Goal: Task Accomplishment & Management: Use online tool/utility

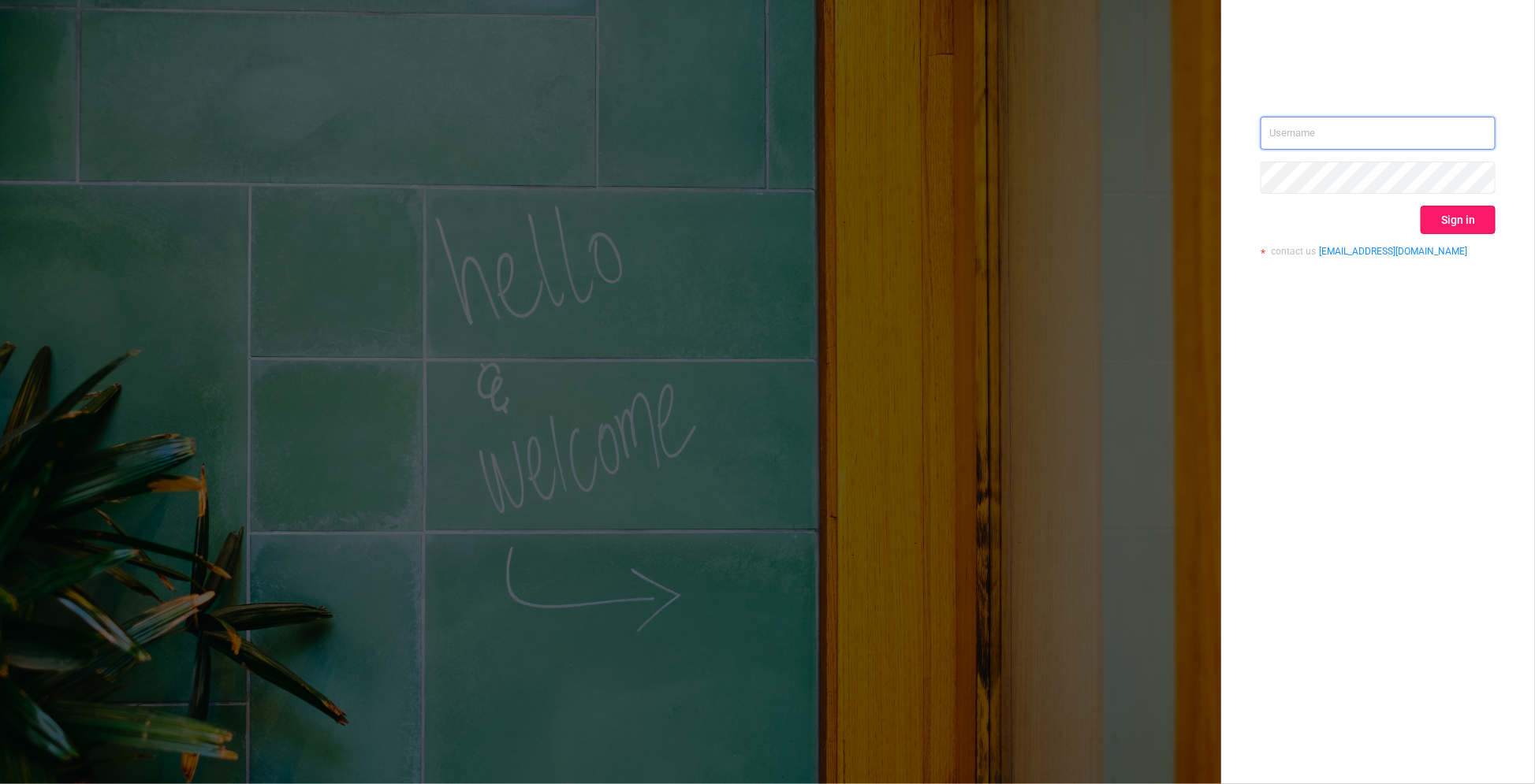
type input "[PERSON_NAME][EMAIL_ADDRESS][DOMAIN_NAME]"
click at [1451, 223] on button "Sign in" at bounding box center [1457, 220] width 75 height 28
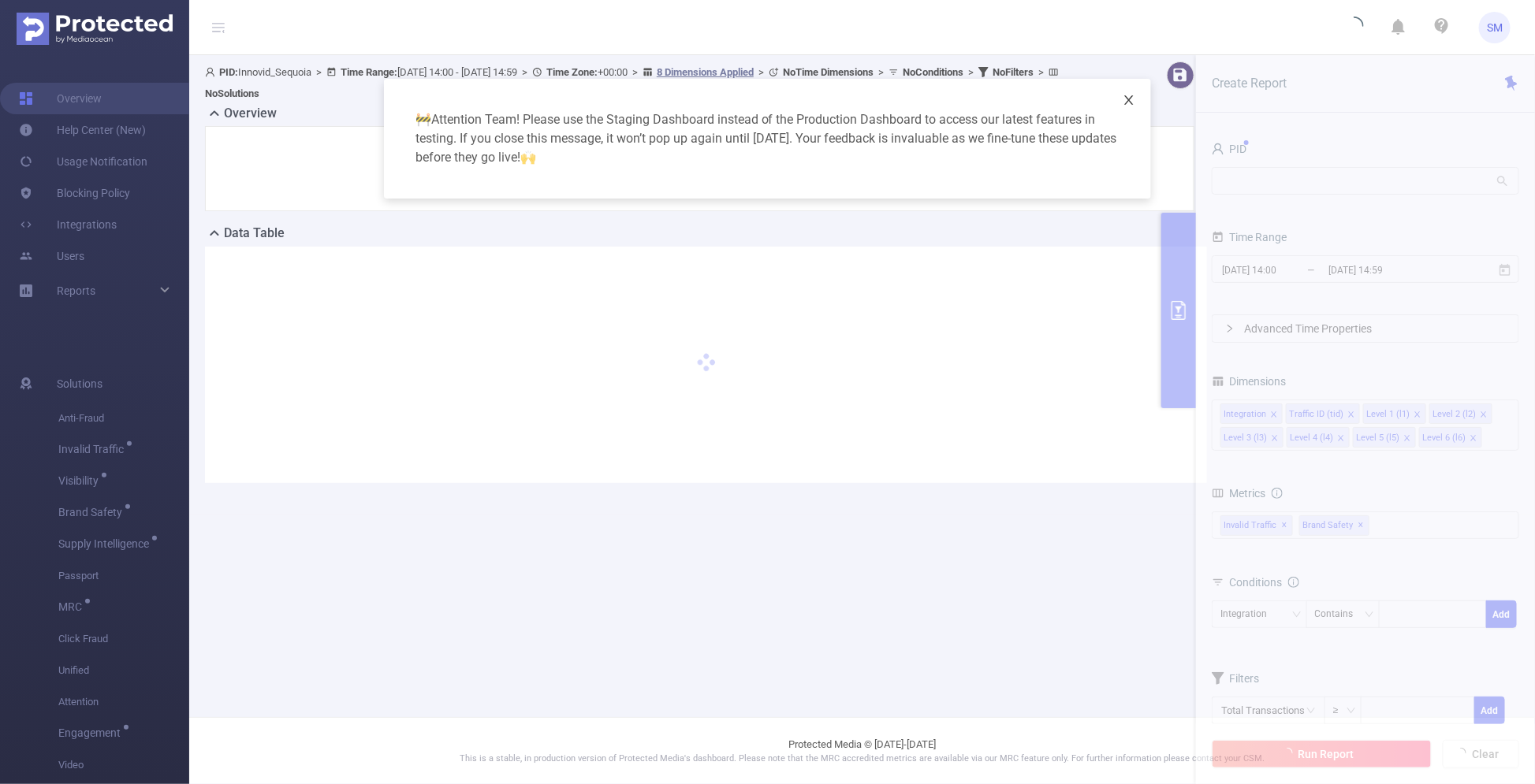
click at [1135, 97] on icon "icon: close" at bounding box center [1128, 99] width 12 height 12
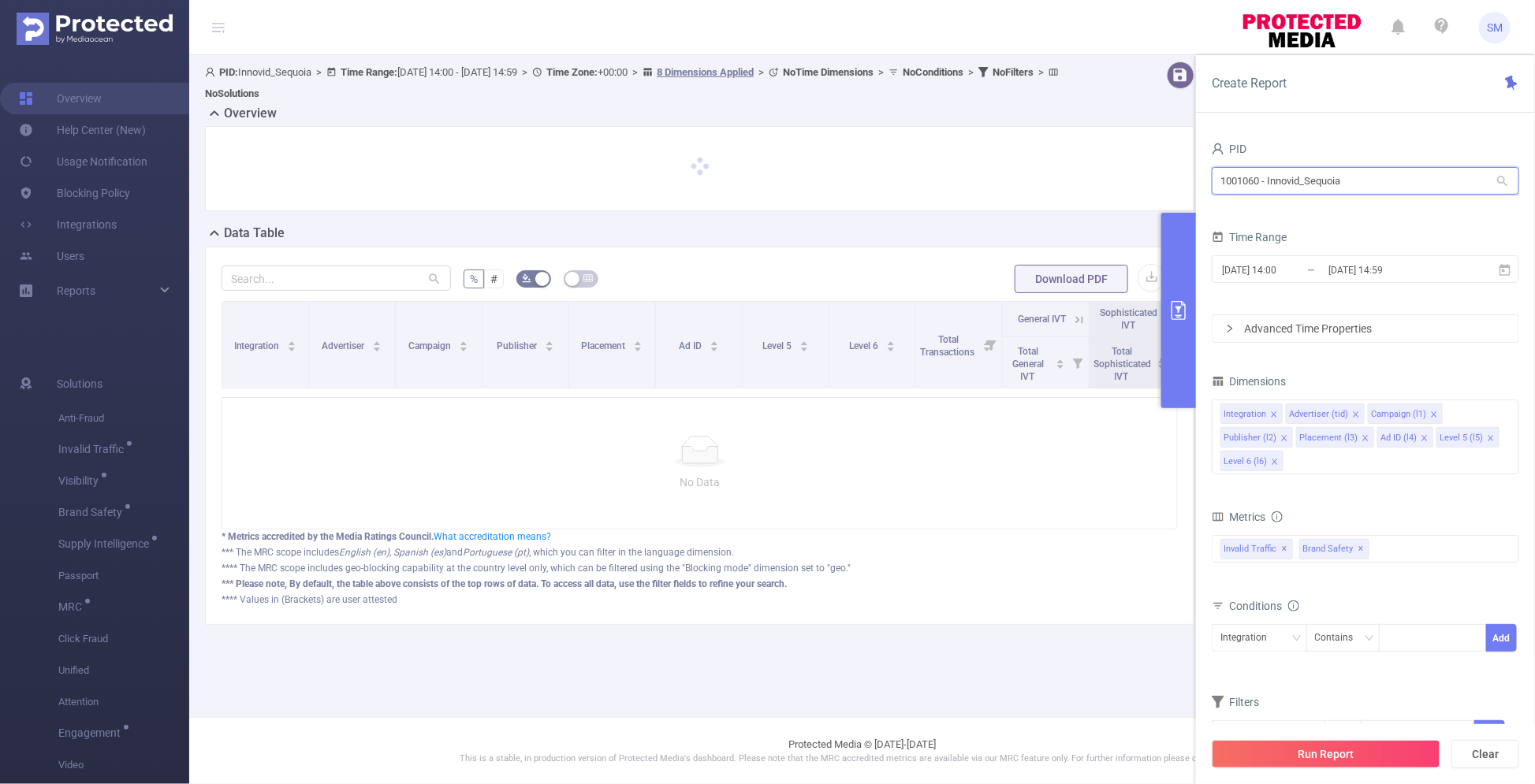
drag, startPoint x: 1378, startPoint y: 178, endPoint x: 1058, endPoint y: 171, distance: 320.1
click at [1058, 171] on section "PID: Innovid_Sequoia > Time Range: [DATE] 14:00 - [DATE] 14:59 > Time Zone: +00…" at bounding box center [862, 356] width 1346 height 601
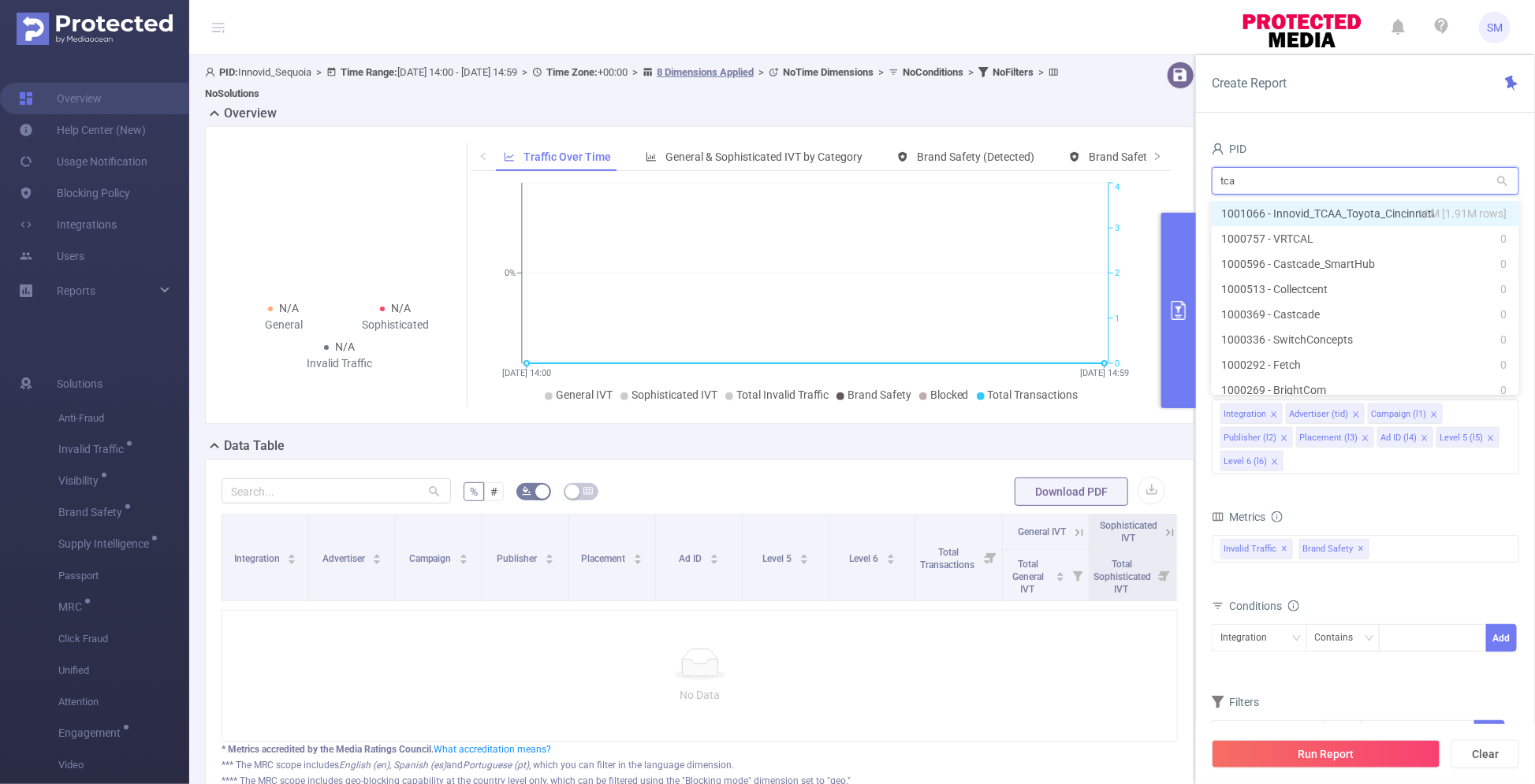
type input "tcaa"
click at [1371, 216] on li "1001066 - Innovid_TCAA_Toyota_Cincinnati 16M [1.91M rows]" at bounding box center [1365, 214] width 307 height 26
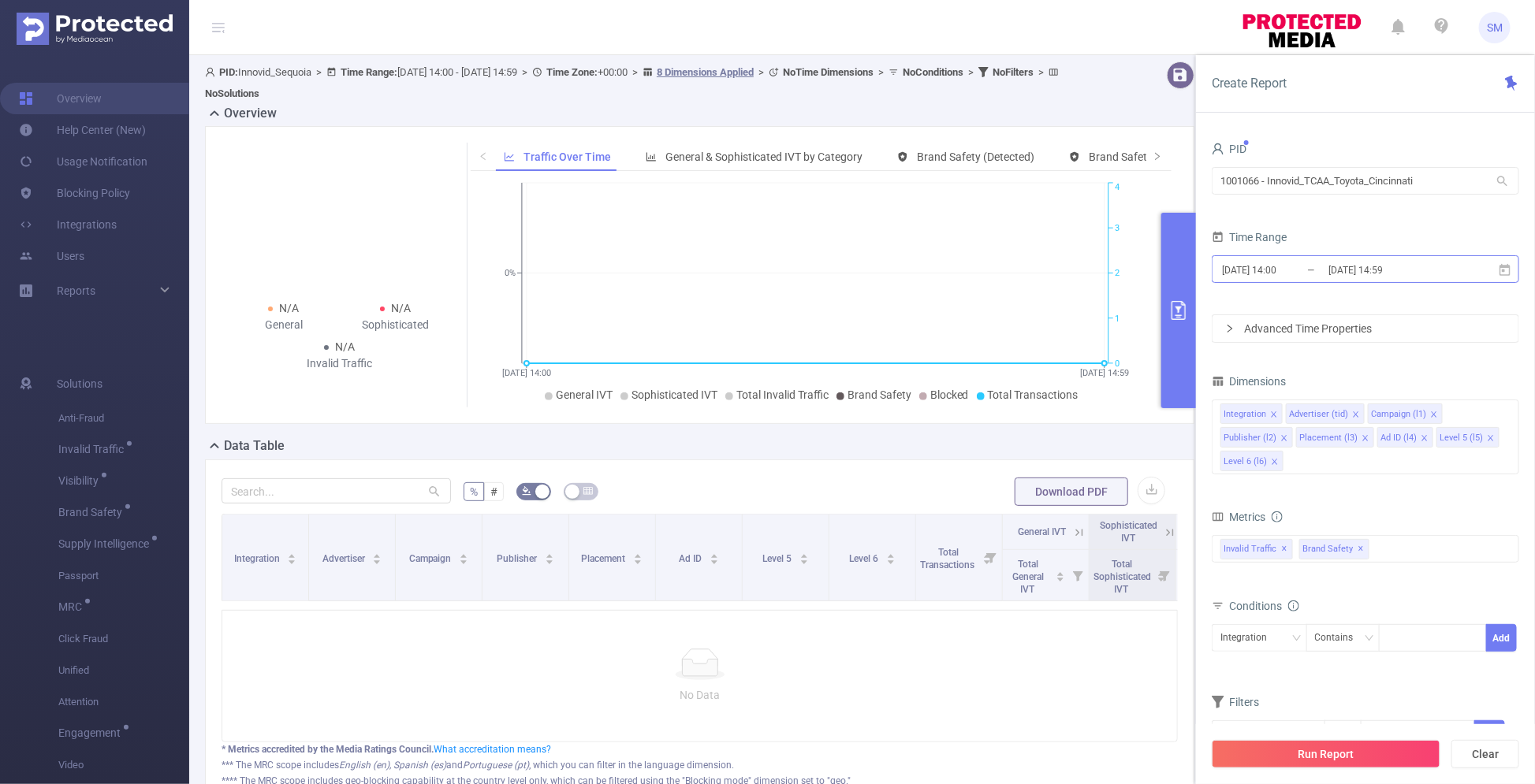
click at [1408, 268] on input "[DATE] 14:59" at bounding box center [1390, 270] width 128 height 22
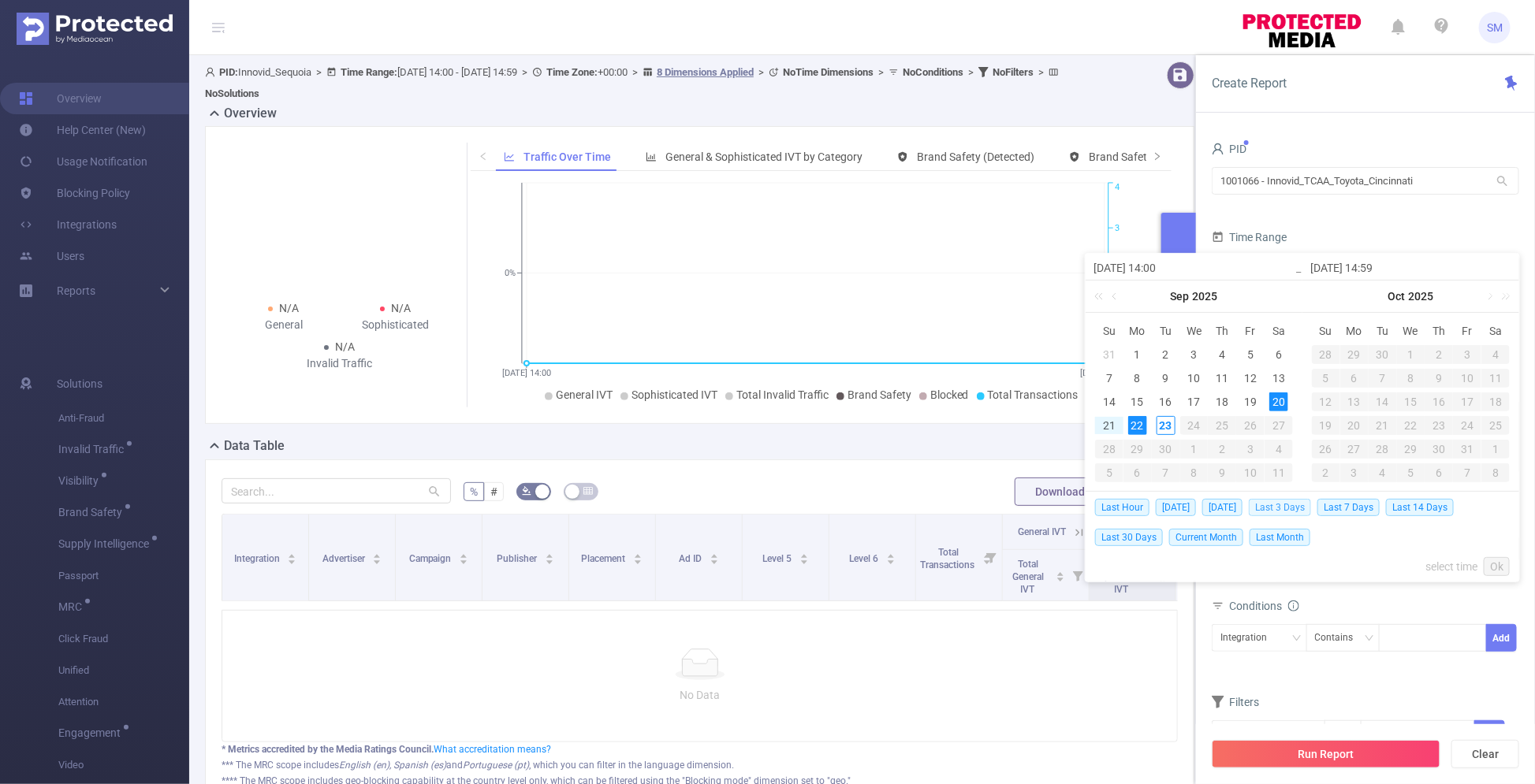
click at [1311, 505] on span "Last 3 Days" at bounding box center [1280, 508] width 62 height 17
type input "[DATE] 00:00"
type input "[DATE] 23:59"
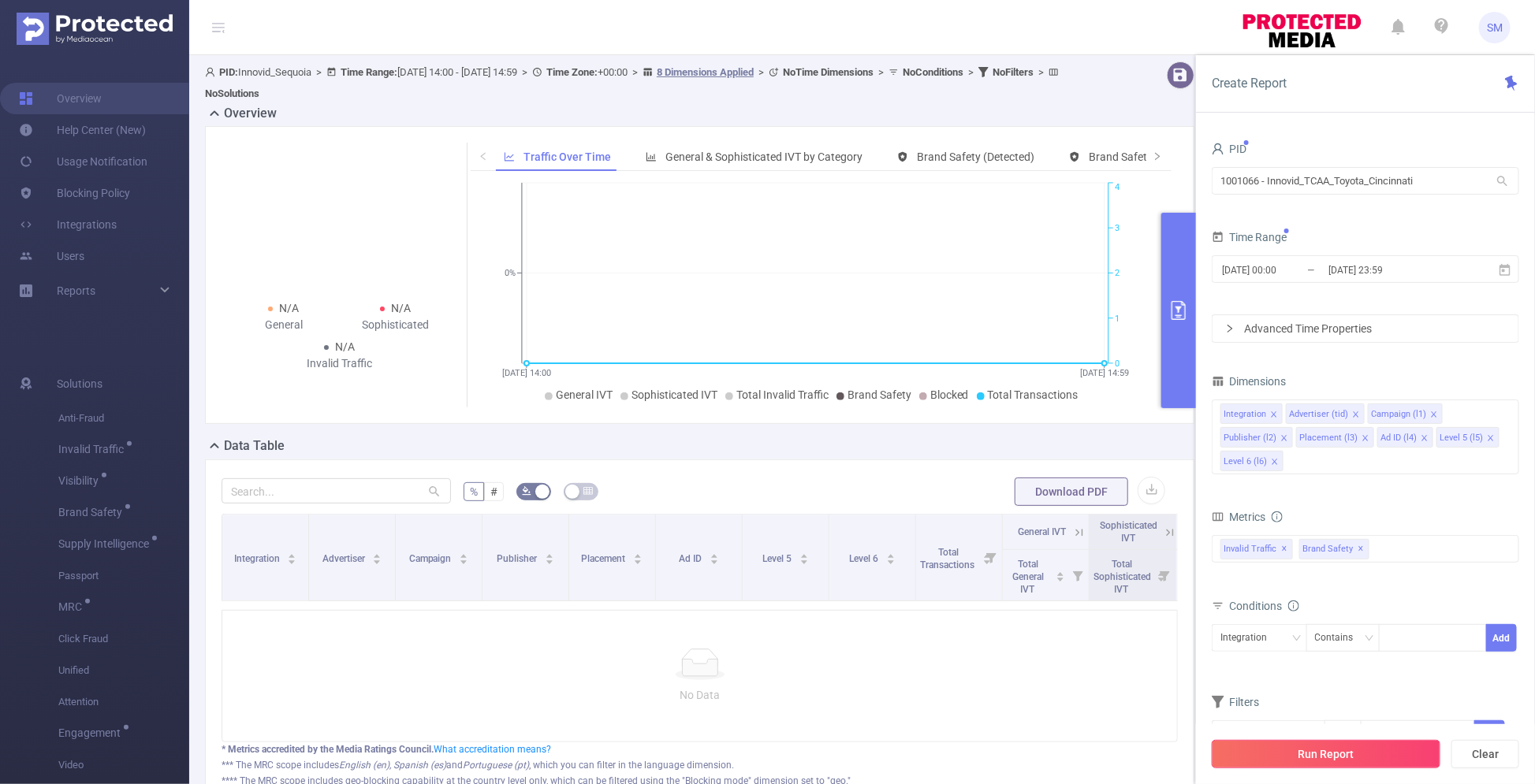
click at [1404, 759] on button "Run Report" at bounding box center [1326, 755] width 229 height 28
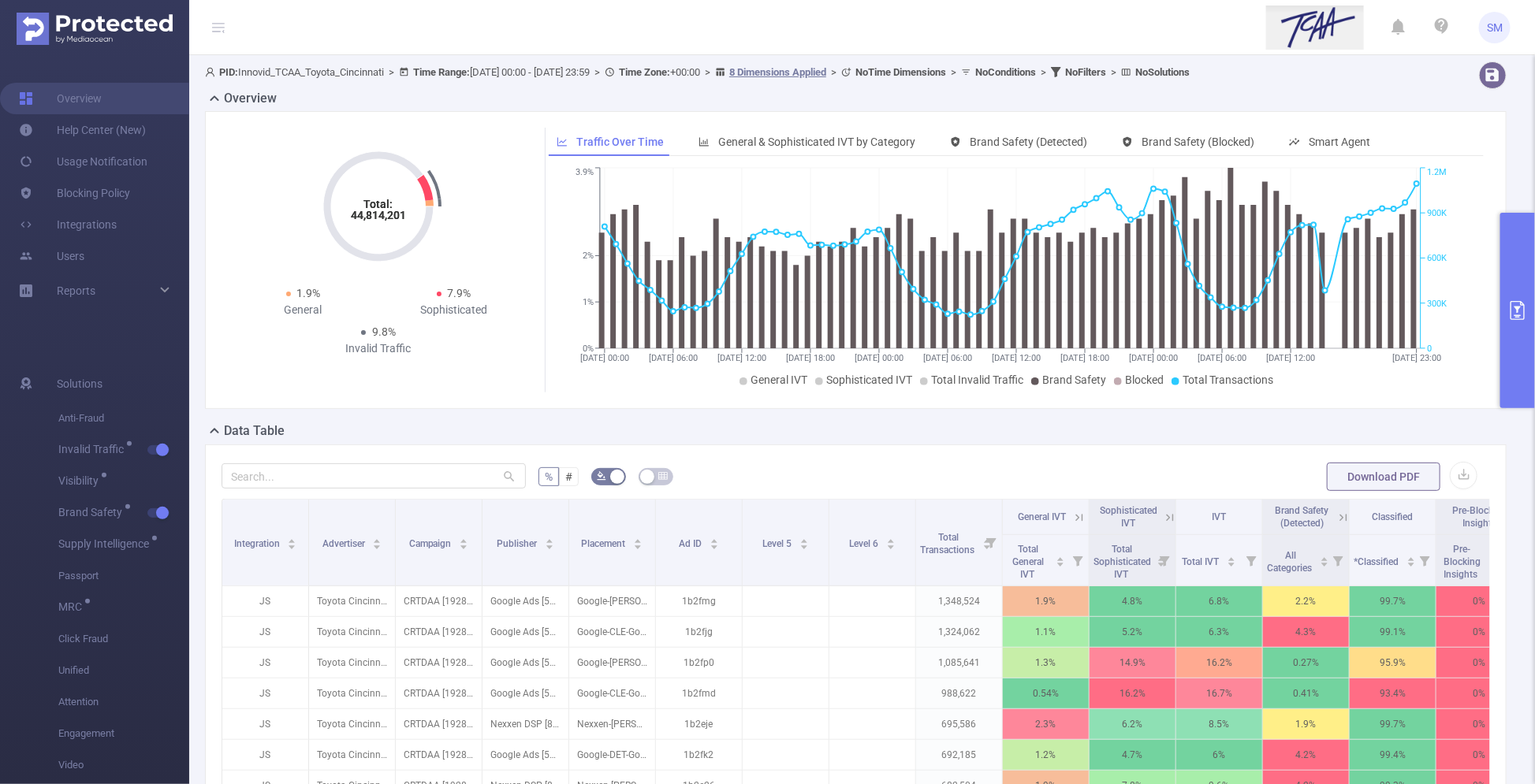
click at [1504, 270] on button "primary" at bounding box center [1517, 310] width 35 height 196
